Goal: Information Seeking & Learning: Learn about a topic

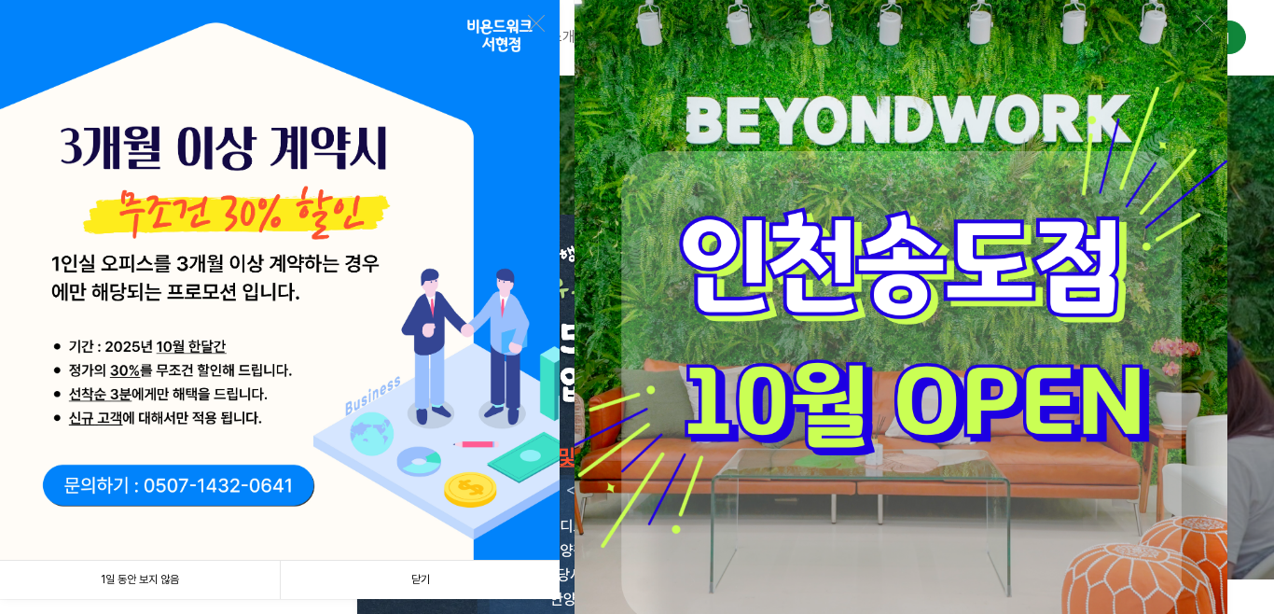
click at [409, 579] on link "닫기" at bounding box center [420, 579] width 280 height 38
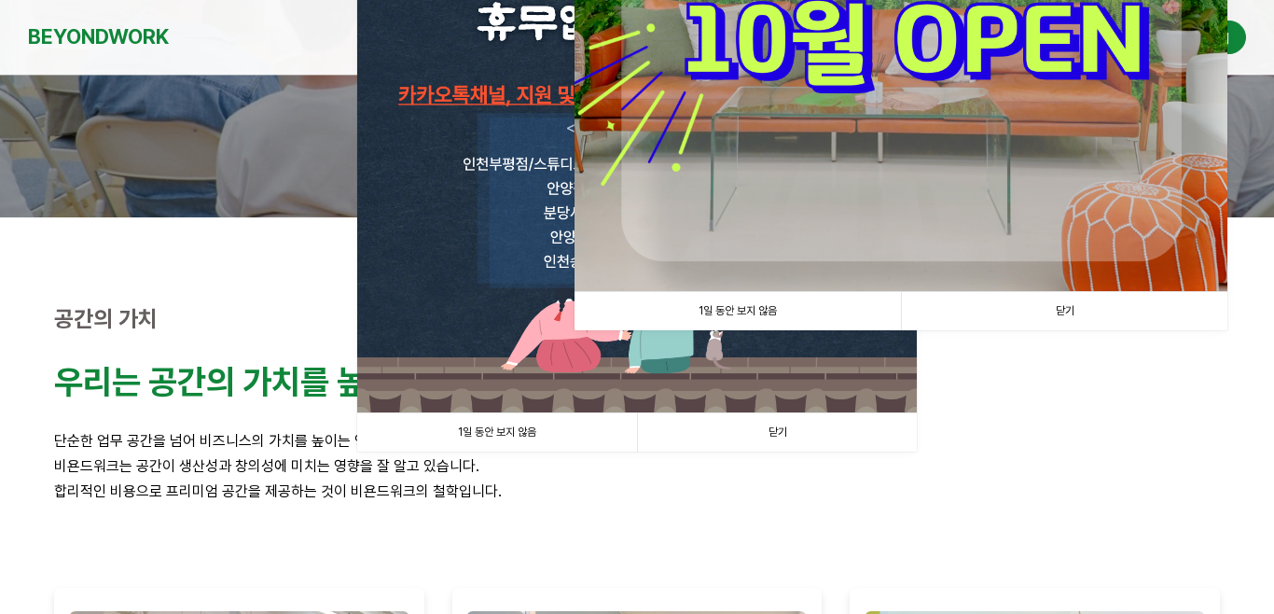
scroll to position [410, 0]
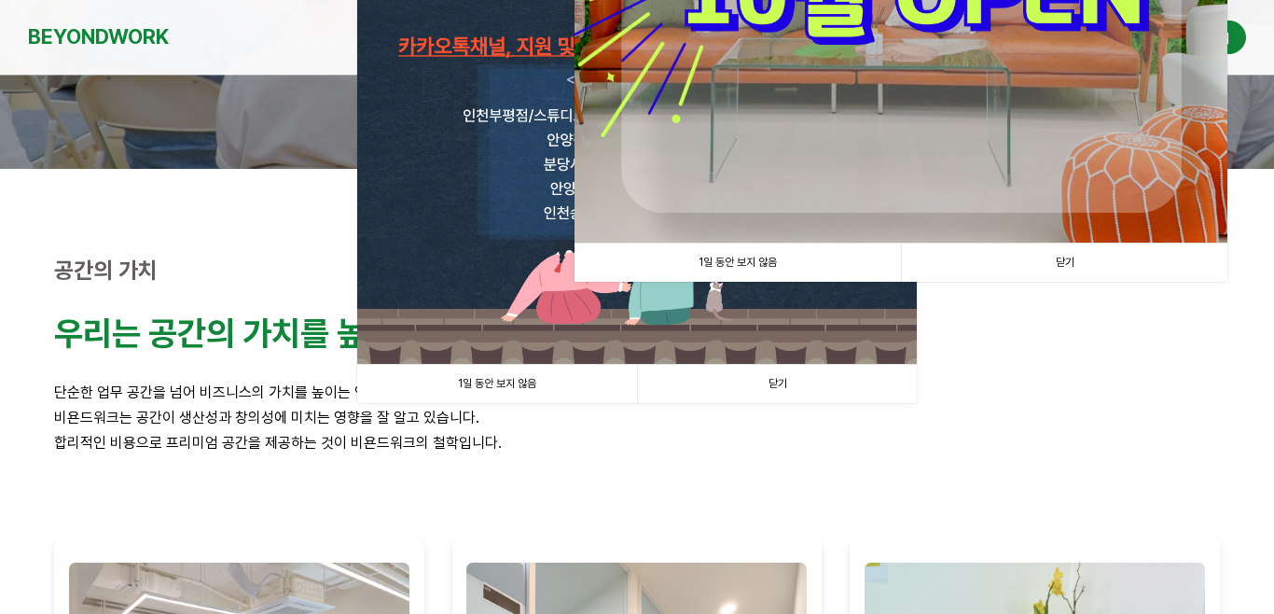
click at [1057, 268] on link "닫기" at bounding box center [1064, 262] width 326 height 38
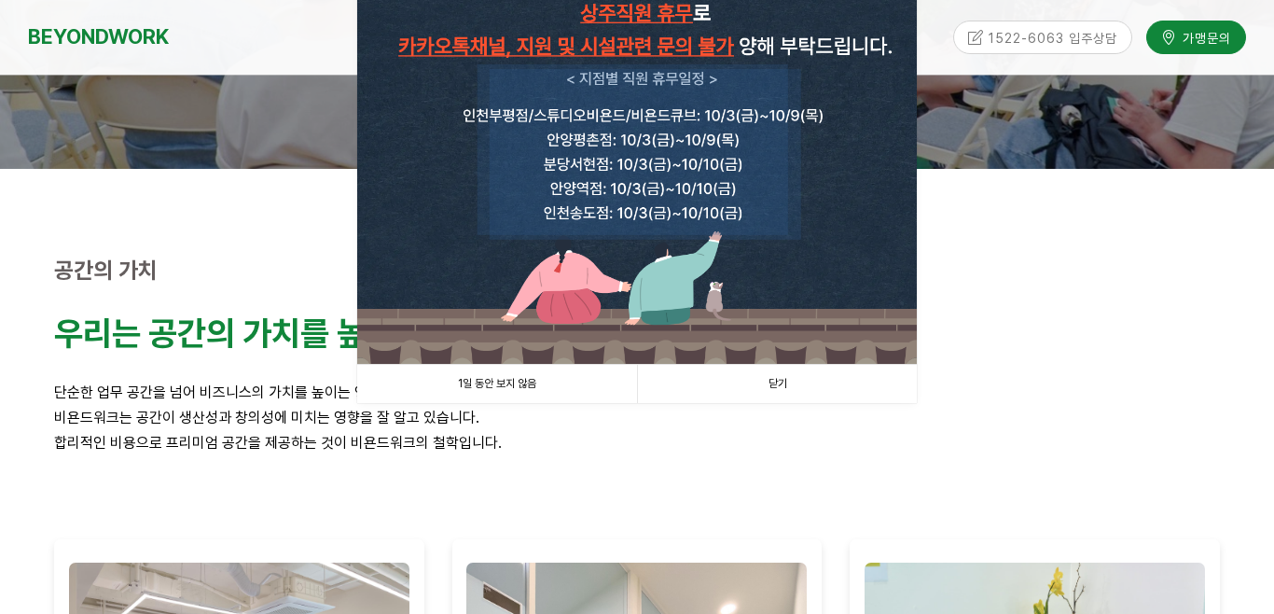
click at [777, 383] on link "닫기" at bounding box center [777, 384] width 280 height 38
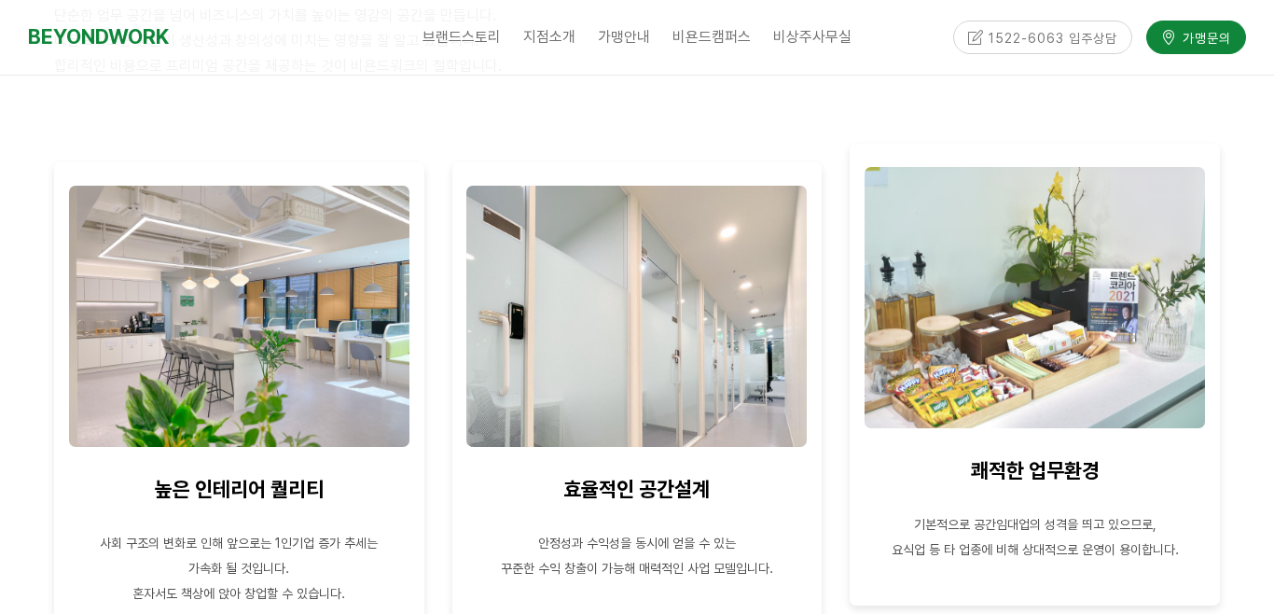
scroll to position [783, 0]
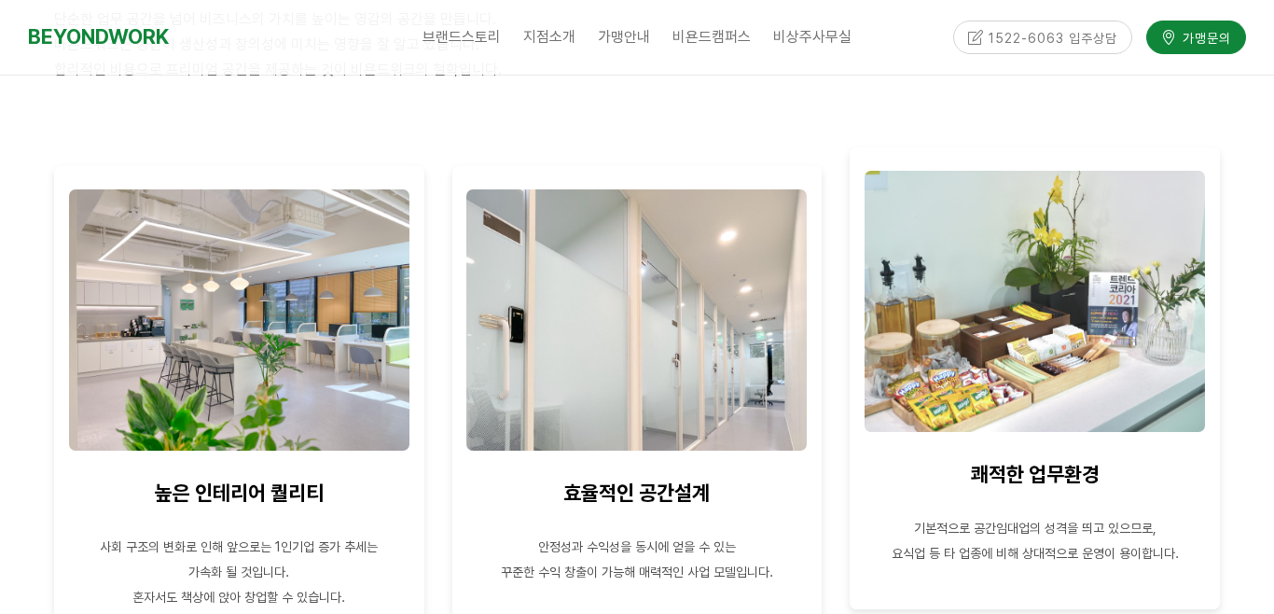
click at [920, 342] on img at bounding box center [1034, 301] width 340 height 261
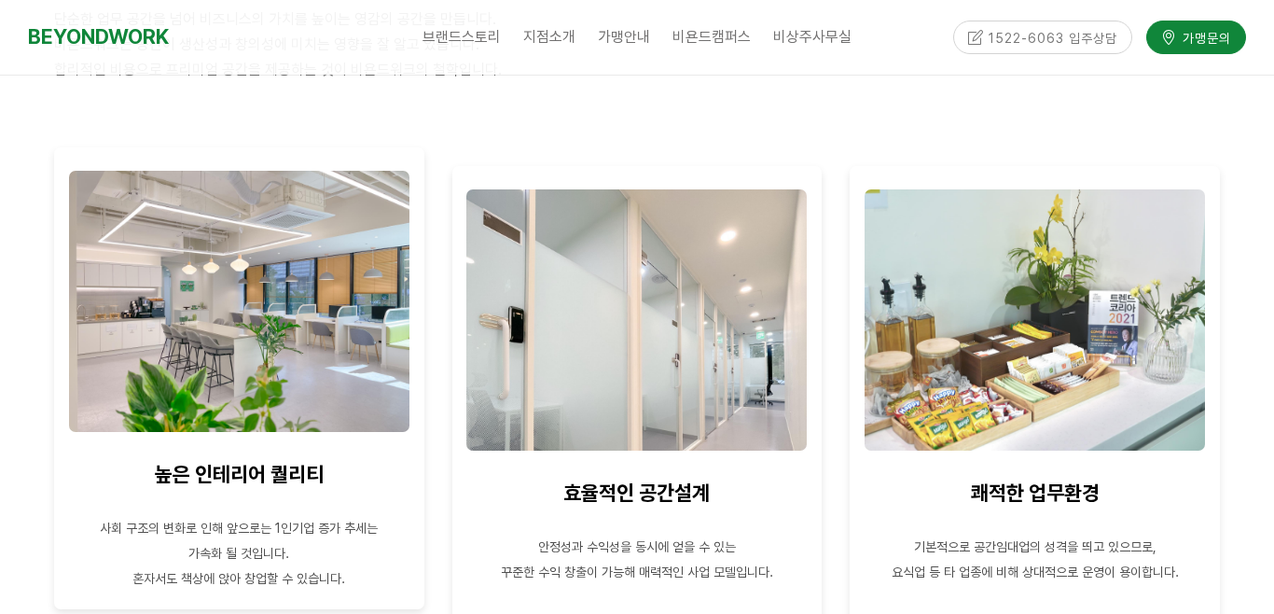
click at [259, 461] on p at bounding box center [239, 448] width 342 height 25
click at [281, 374] on img at bounding box center [239, 301] width 340 height 261
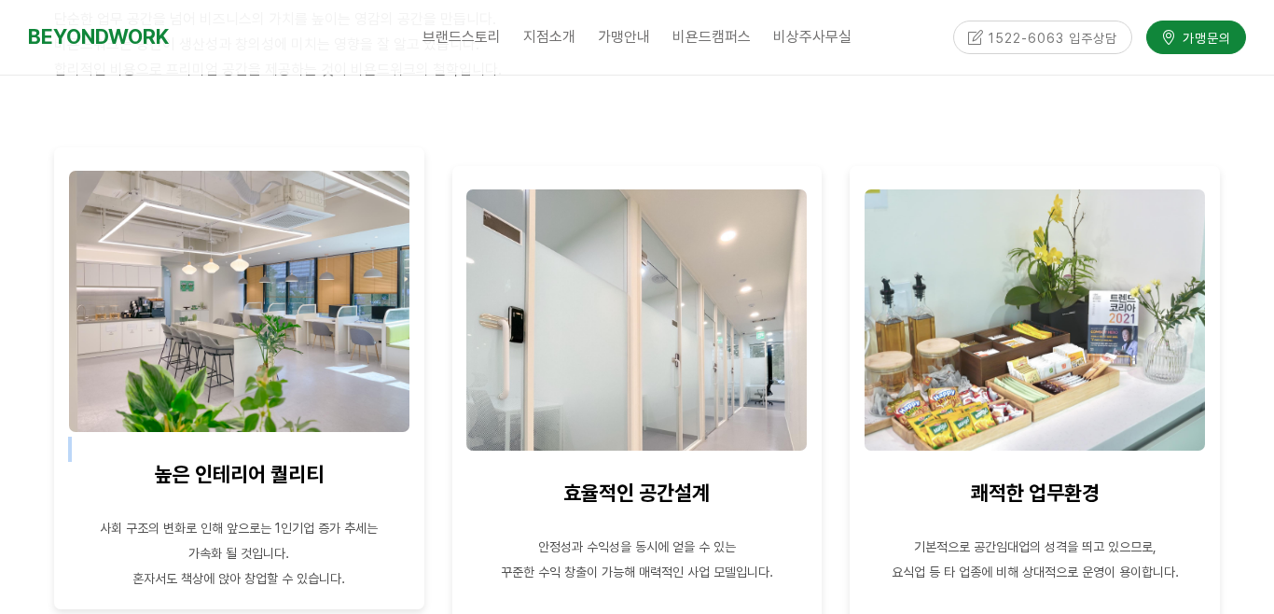
click at [281, 374] on img at bounding box center [239, 301] width 340 height 261
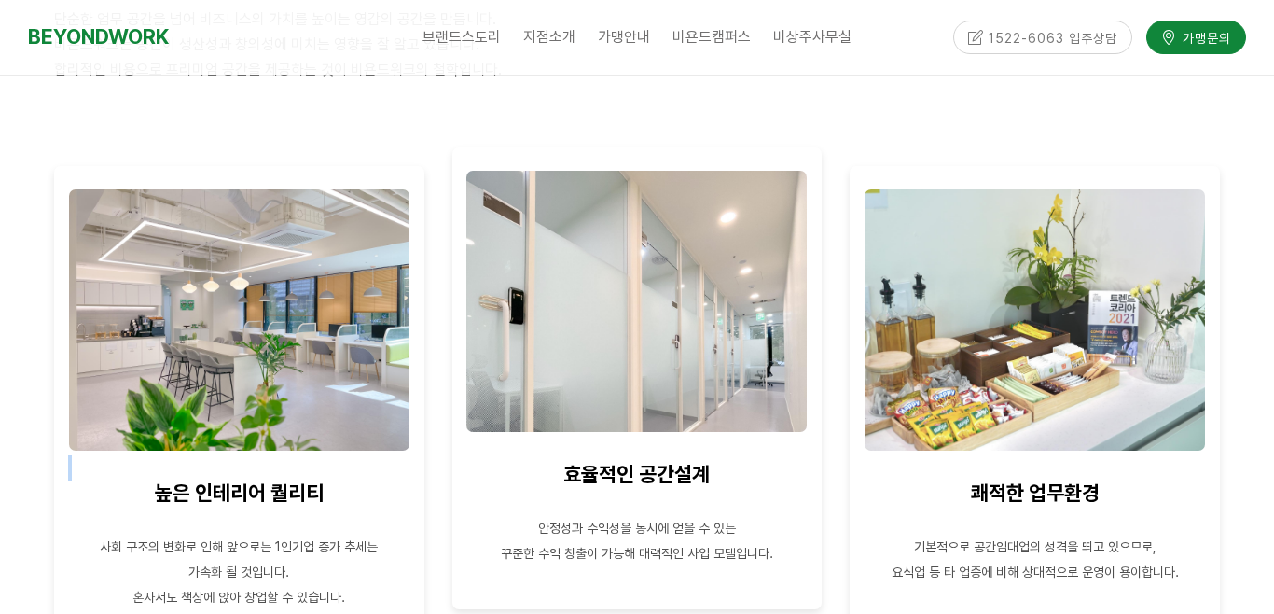
click at [709, 367] on img at bounding box center [636, 301] width 340 height 261
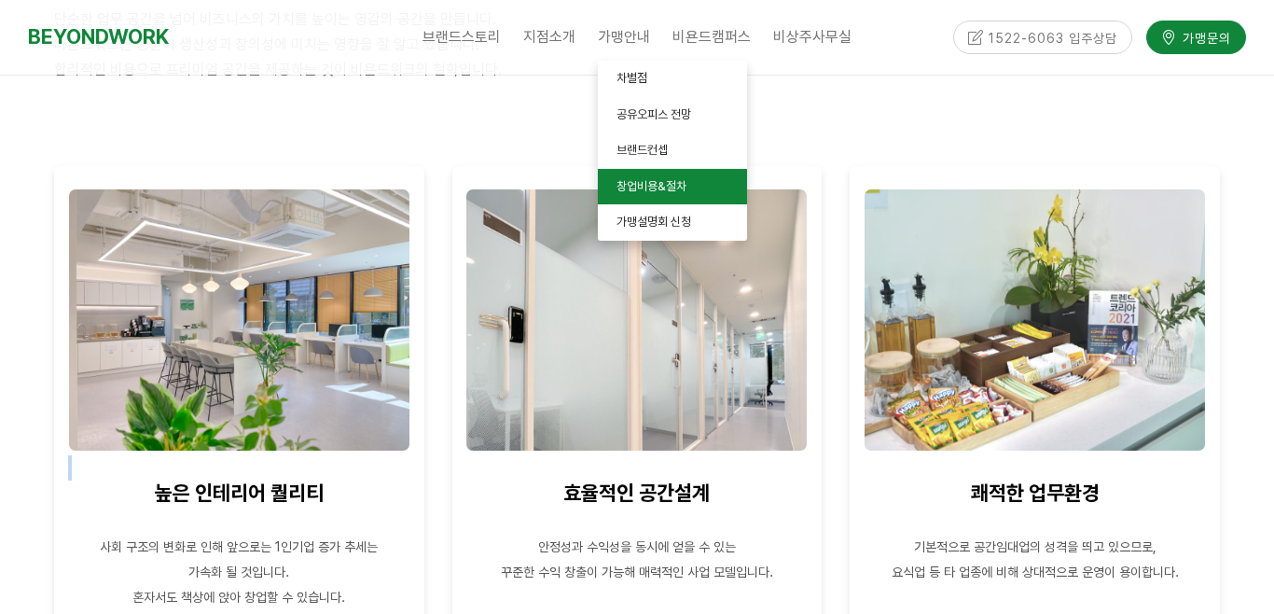
click at [646, 187] on span "창업비용&절차" at bounding box center [651, 186] width 70 height 14
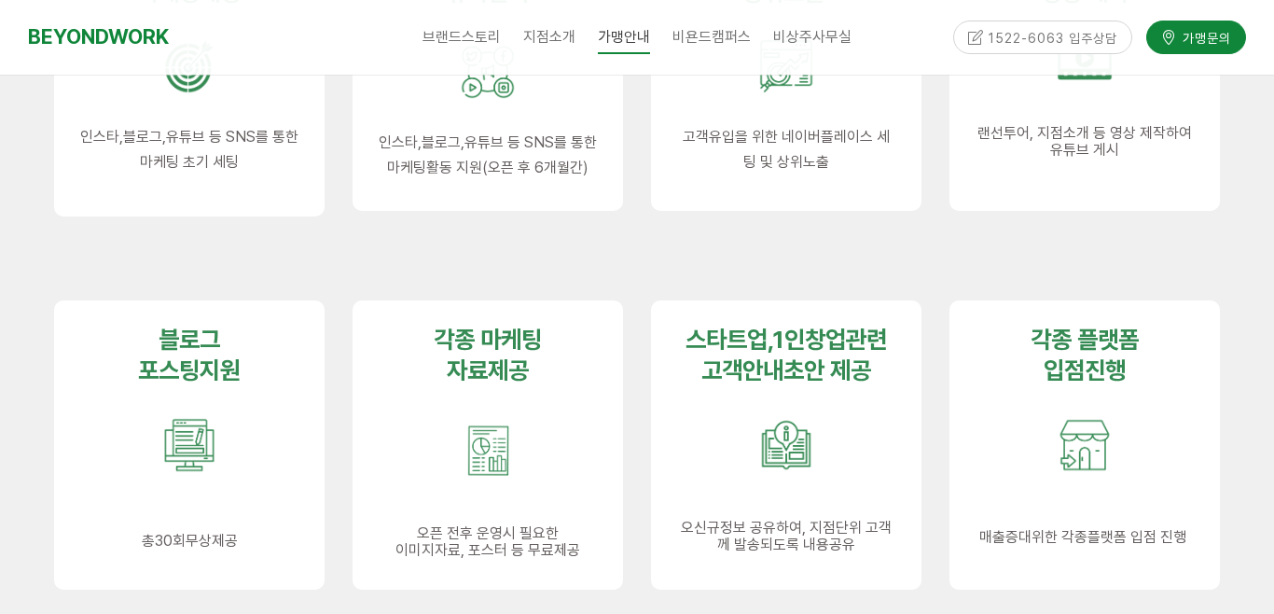
scroll to position [1343, 0]
